Goal: Navigation & Orientation: Find specific page/section

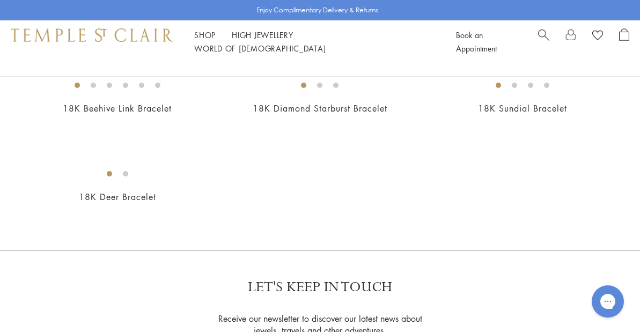
scroll to position [1113, 0]
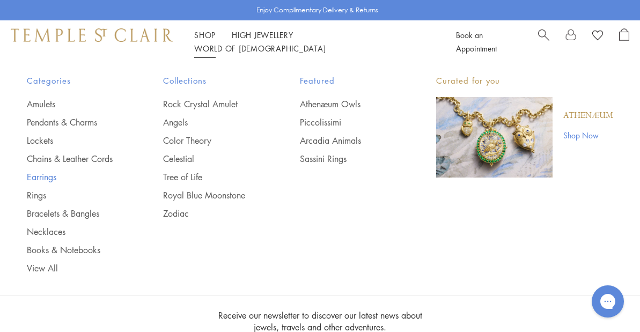
click at [41, 176] on link "Earrings" at bounding box center [73, 177] width 93 height 12
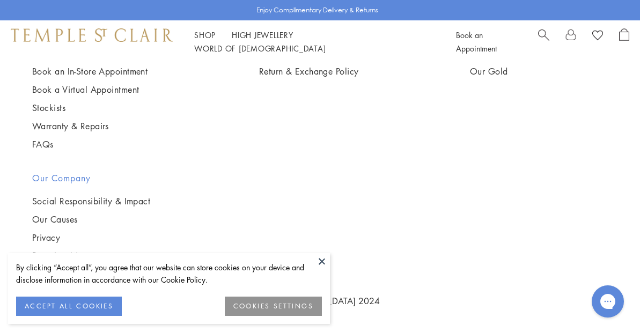
scroll to position [4645, 0]
